Goal: Information Seeking & Learning: Find specific fact

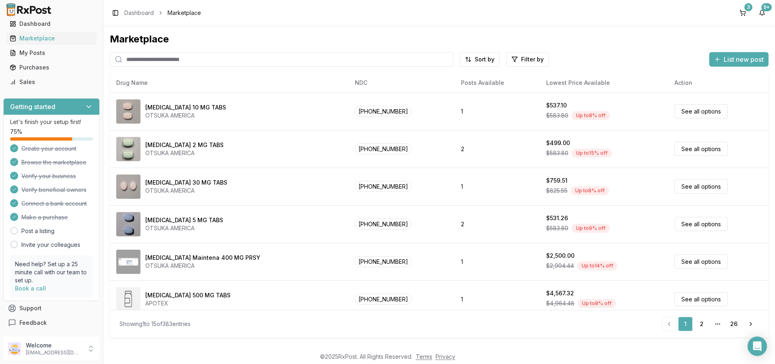
scroll to position [26, 0]
click at [90, 350] on icon at bounding box center [90, 350] width 3 height 2
click at [130, 350] on span "Sign Out" at bounding box center [146, 350] width 77 height 8
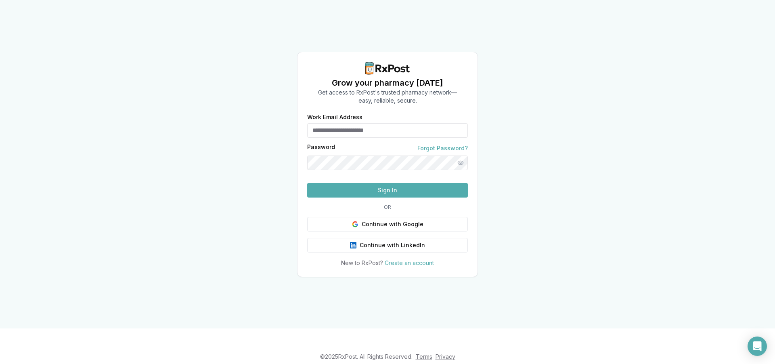
click at [367, 123] on input "Work Email Address" at bounding box center [387, 130] width 161 height 15
type input "**********"
click at [365, 197] on button "Sign In" at bounding box center [387, 190] width 161 height 15
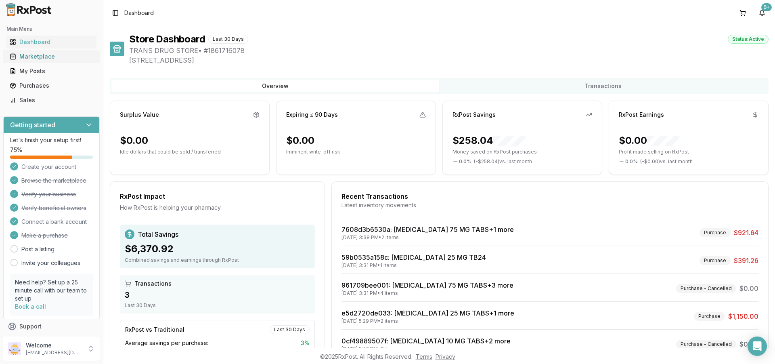
click at [34, 59] on div "Marketplace" at bounding box center [52, 56] width 84 height 8
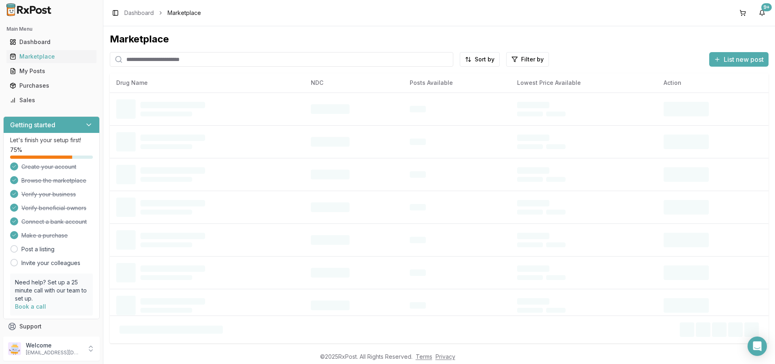
click at [195, 62] on input "search" at bounding box center [281, 59] width 343 height 15
type input "********"
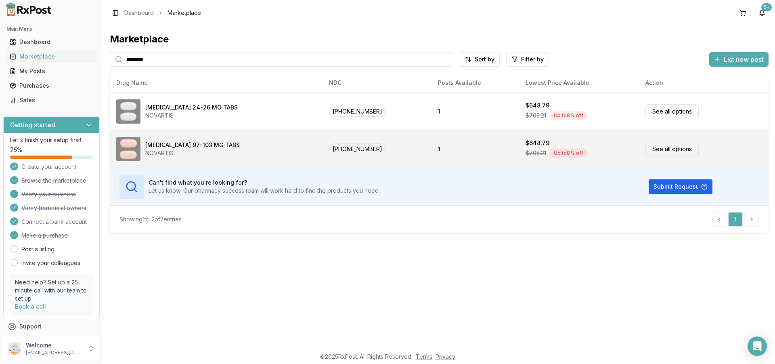
click at [186, 142] on div "Entresto 97-103 MG TABS" at bounding box center [192, 145] width 94 height 8
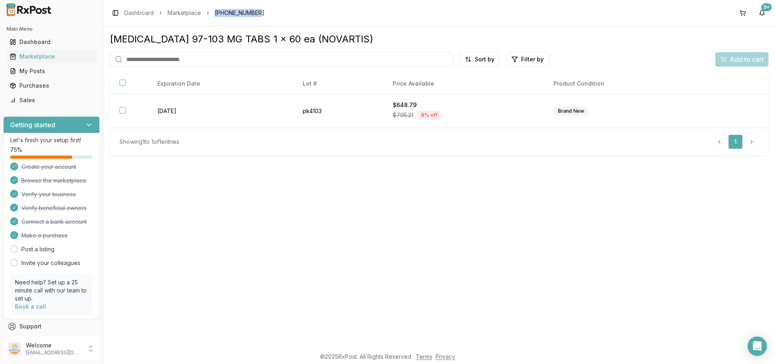
drag, startPoint x: 215, startPoint y: 11, endPoint x: 256, endPoint y: 12, distance: 41.6
click at [256, 12] on span "00078-0696-20" at bounding box center [240, 13] width 50 height 8
copy span "00078-0696-20"
